Goal: Task Accomplishment & Management: Manage account settings

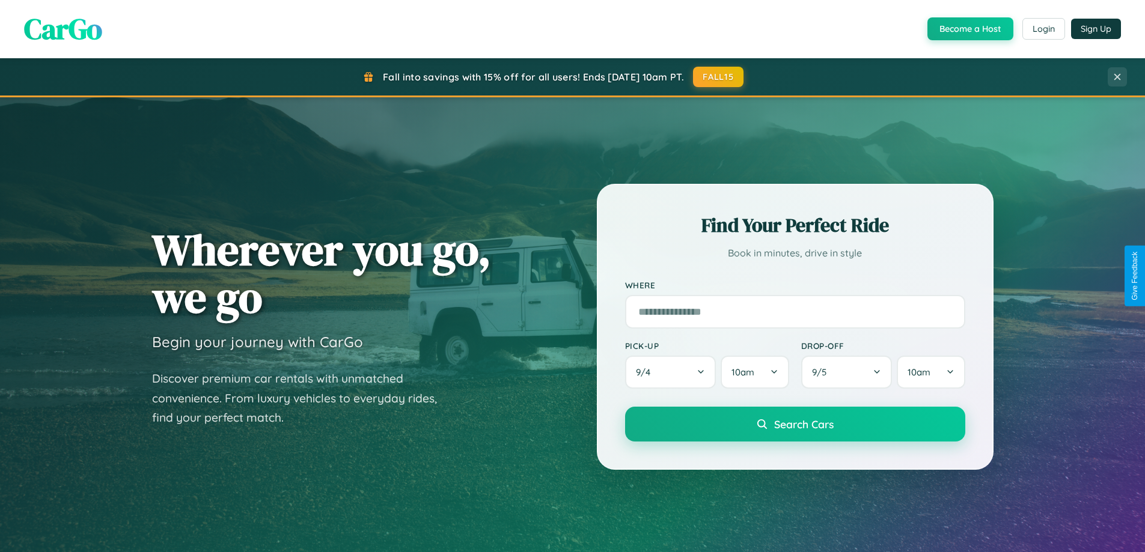
scroll to position [518, 0]
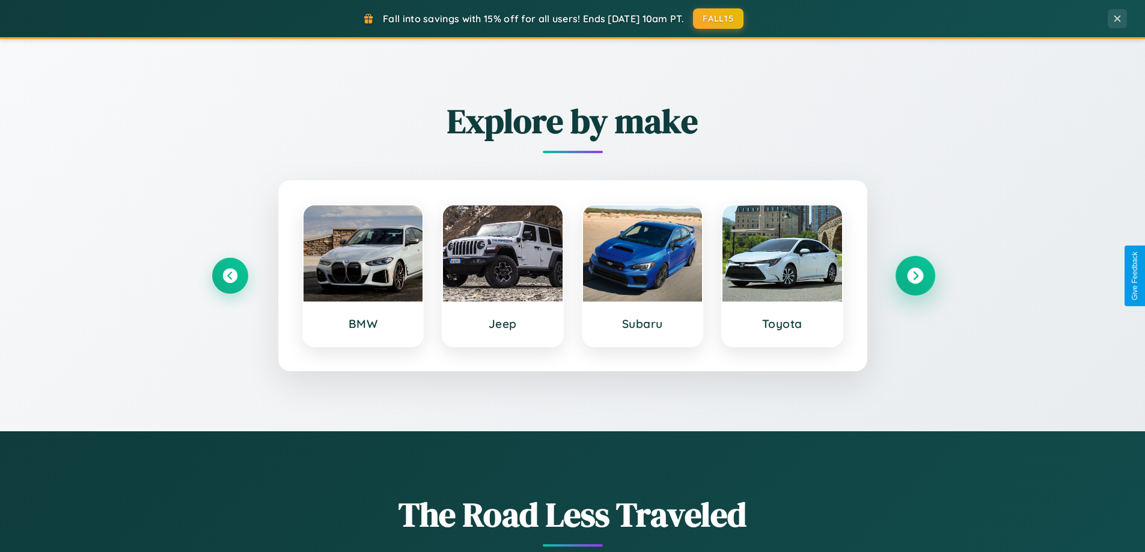
click at [915, 276] on icon at bounding box center [915, 276] width 16 height 16
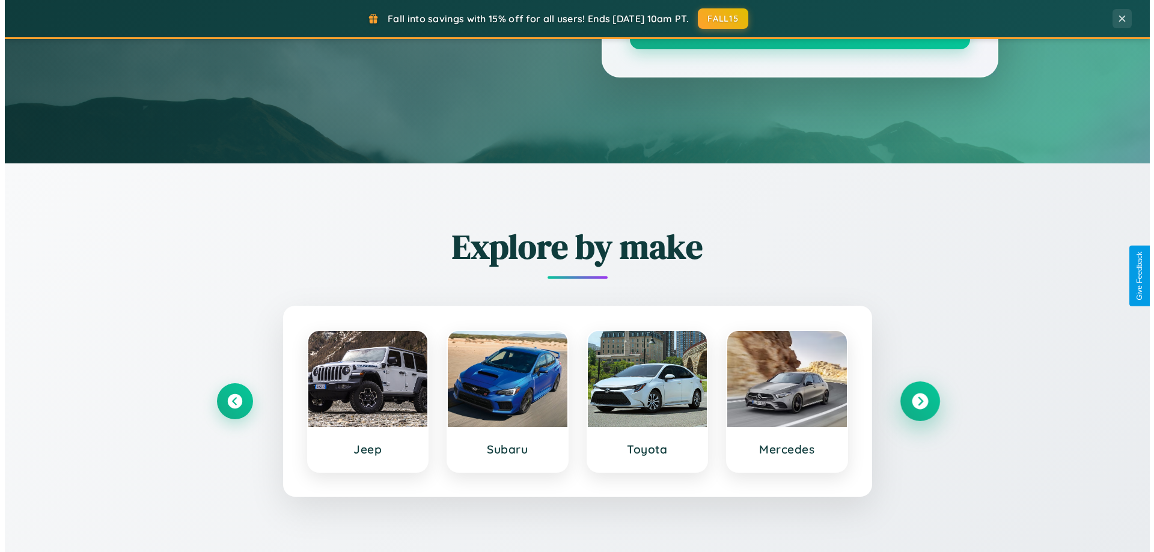
scroll to position [0, 0]
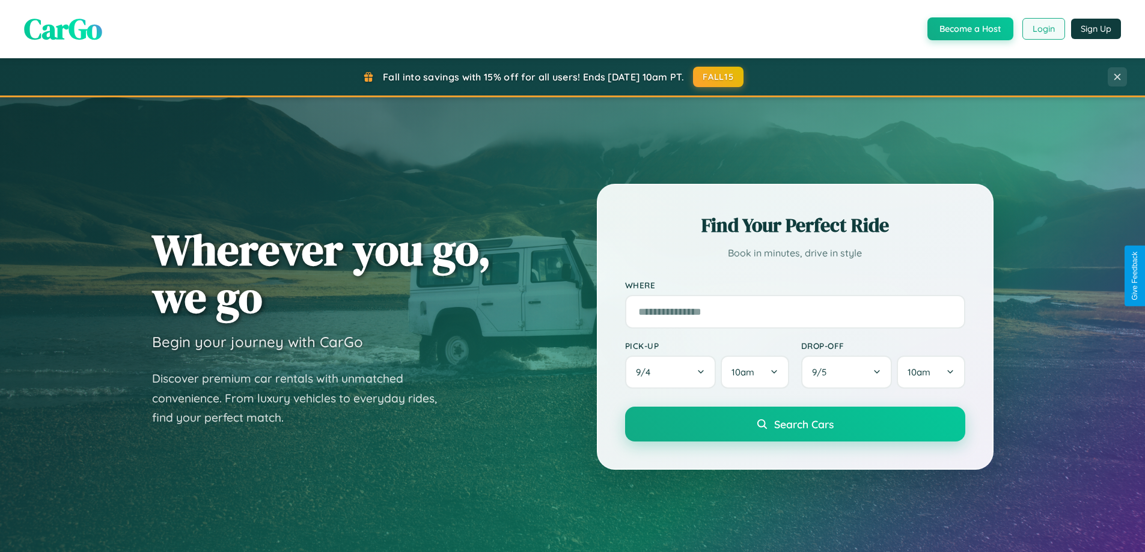
click at [1043, 29] on button "Login" at bounding box center [1043, 29] width 43 height 22
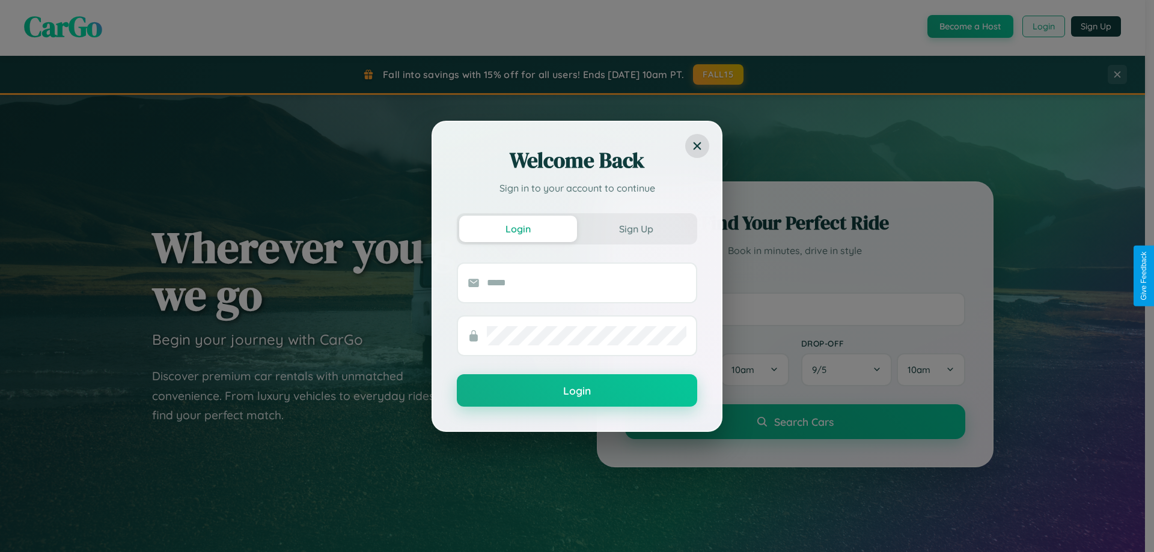
scroll to position [2313, 0]
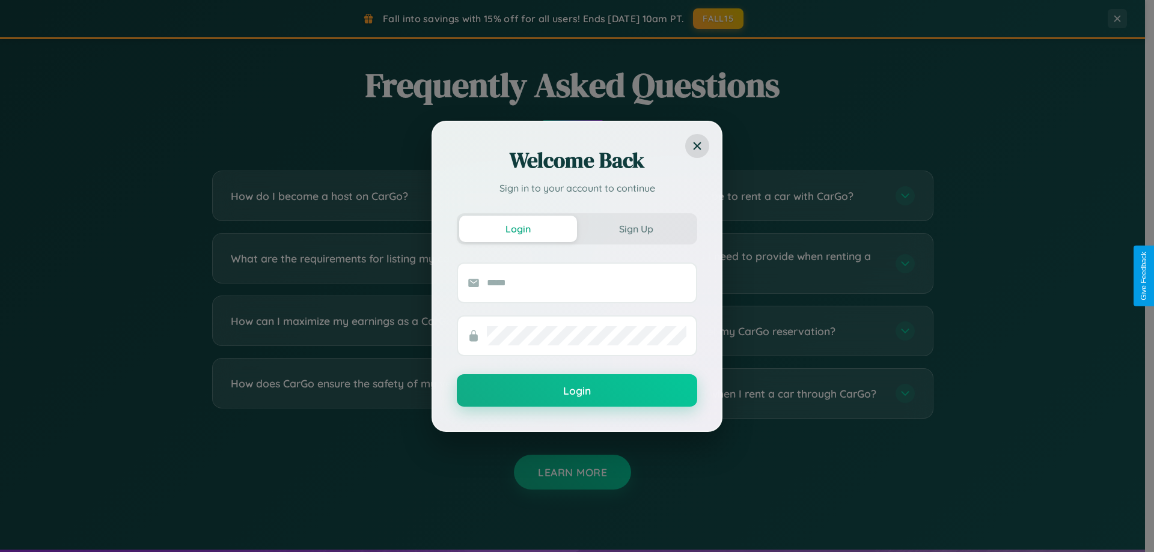
click at [759, 263] on div "Welcome Back Sign in to your account to continue Login Sign Up Login" at bounding box center [577, 276] width 1154 height 552
click at [759, 394] on div "Welcome Back Sign in to your account to continue Login Sign Up Login" at bounding box center [577, 276] width 1154 height 552
click at [759, 263] on div "Welcome Back Sign in to your account to continue Login Sign Up Login" at bounding box center [577, 276] width 1154 height 552
click at [386, 263] on div "Welcome Back Sign in to your account to continue Login Sign Up Login" at bounding box center [577, 276] width 1154 height 552
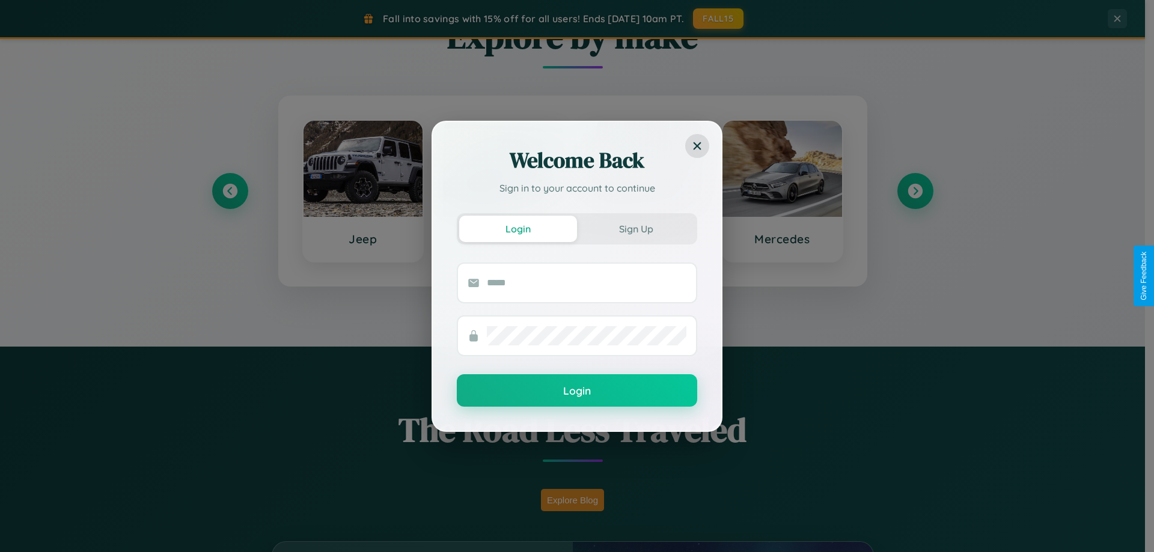
scroll to position [35, 0]
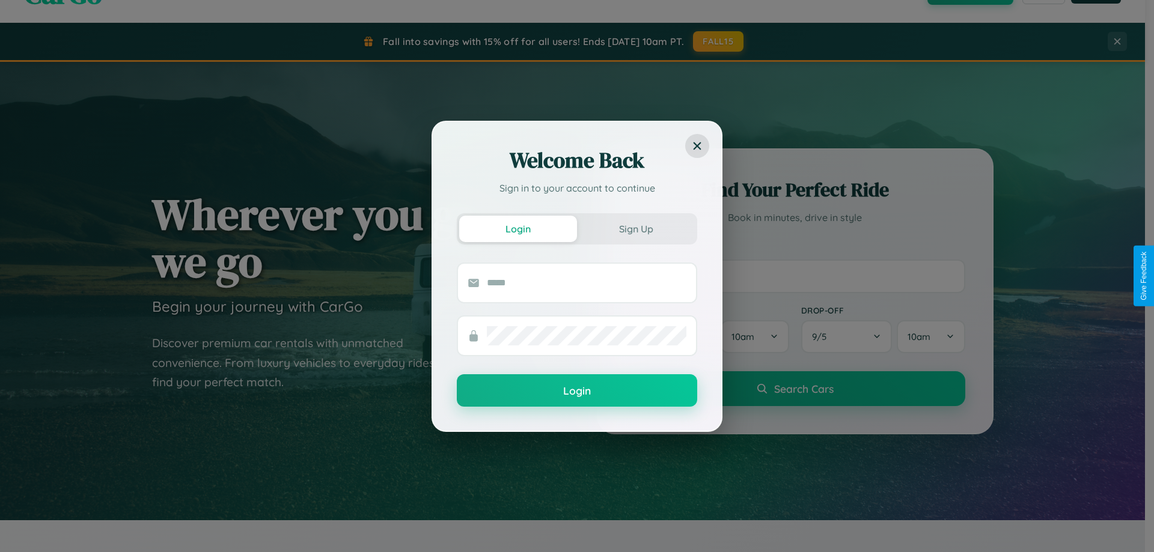
click at [795, 276] on div "Welcome Back Sign in to your account to continue Login Sign Up Login" at bounding box center [577, 276] width 1154 height 552
